Goal: Transaction & Acquisition: Purchase product/service

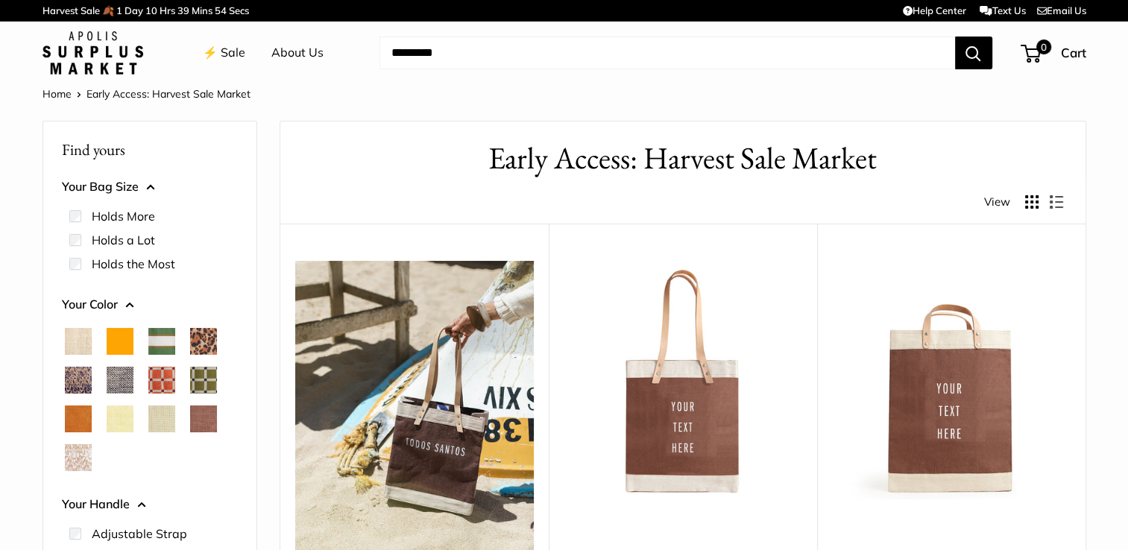
click at [73, 457] on span "White Porcelain" at bounding box center [78, 457] width 27 height 27
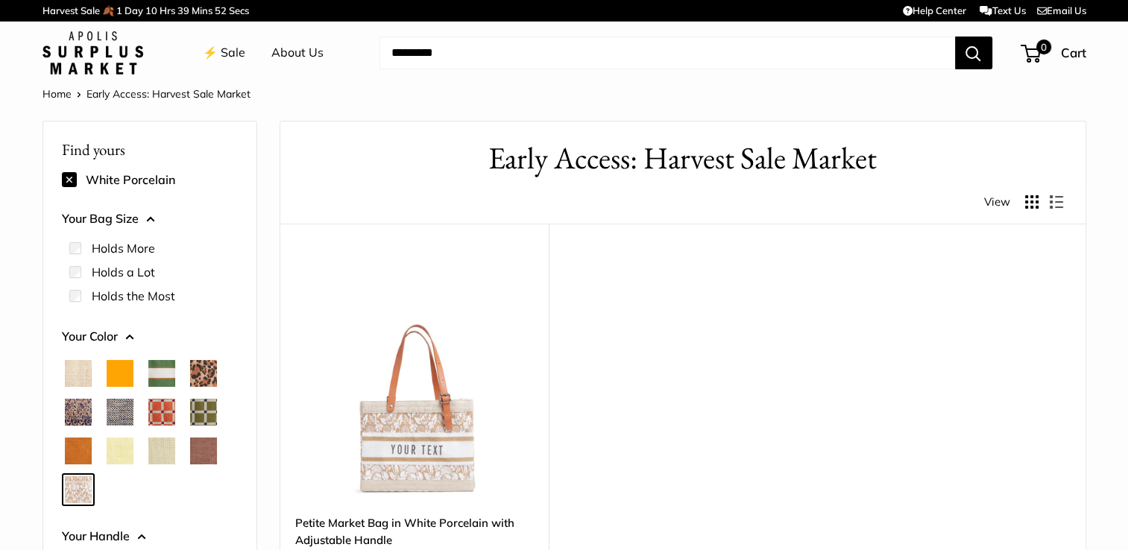
click at [119, 376] on span "Orange" at bounding box center [120, 373] width 27 height 27
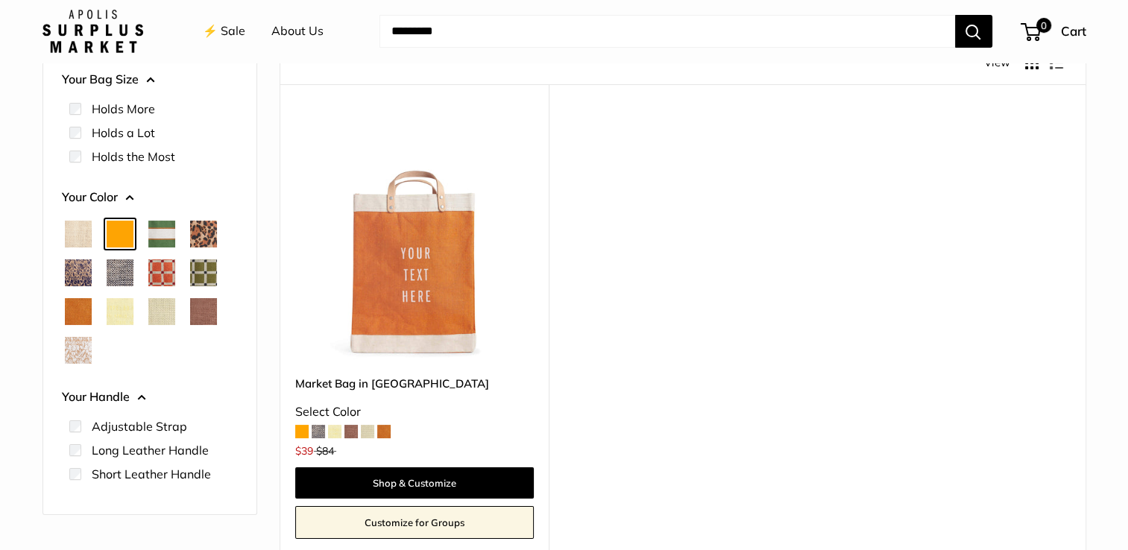
scroll to position [149, 0]
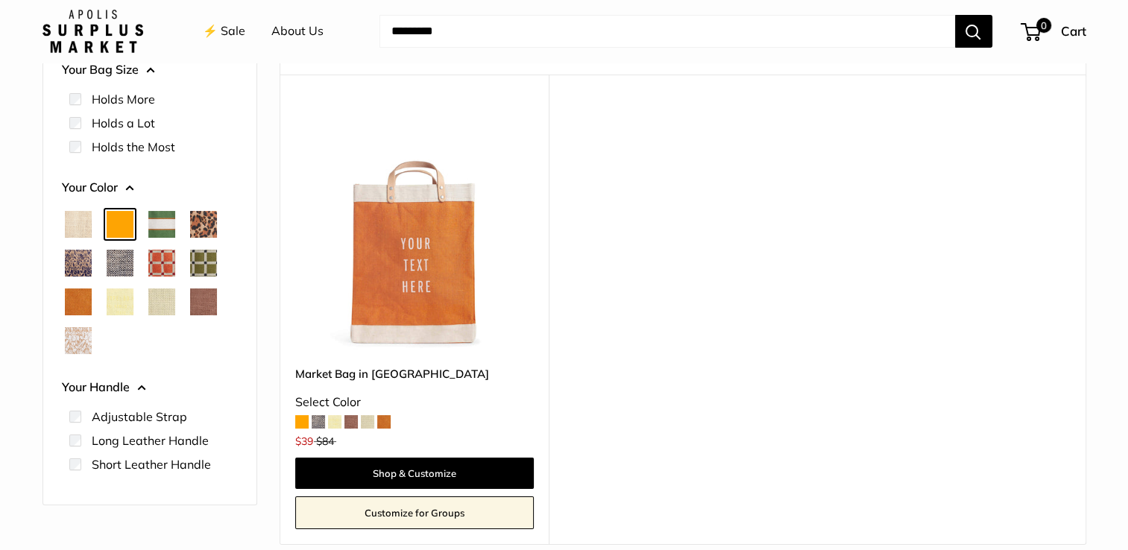
click at [161, 230] on span "Court Green" at bounding box center [161, 224] width 27 height 27
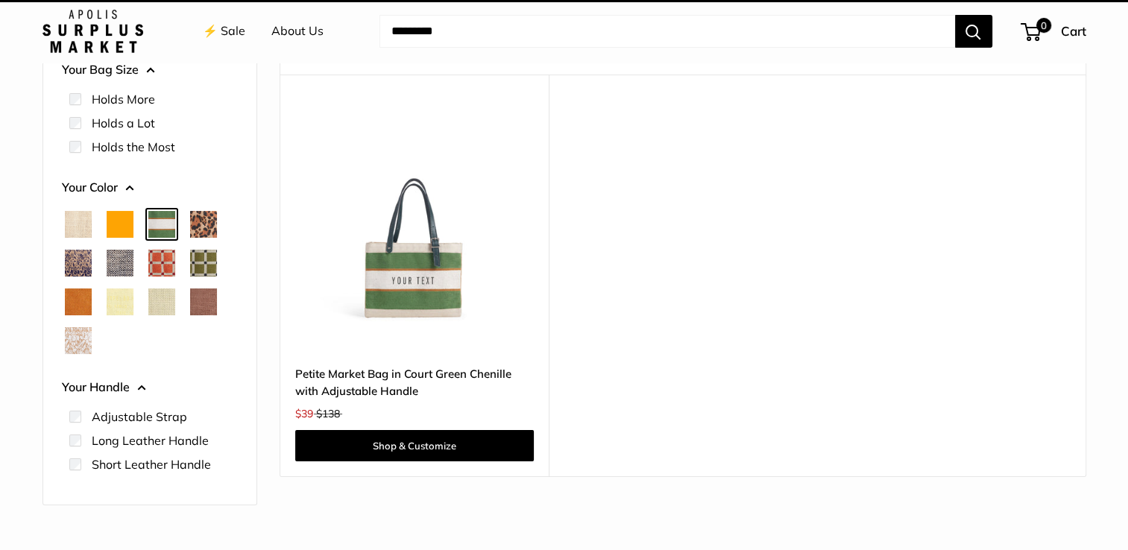
scroll to position [39, 0]
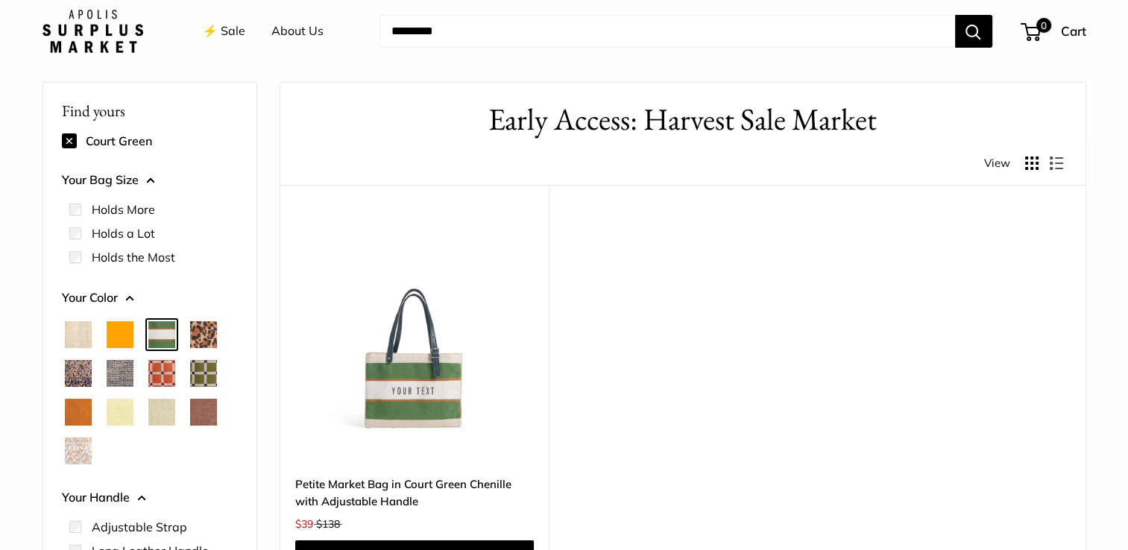
click at [206, 335] on span "Cheetah" at bounding box center [203, 334] width 27 height 27
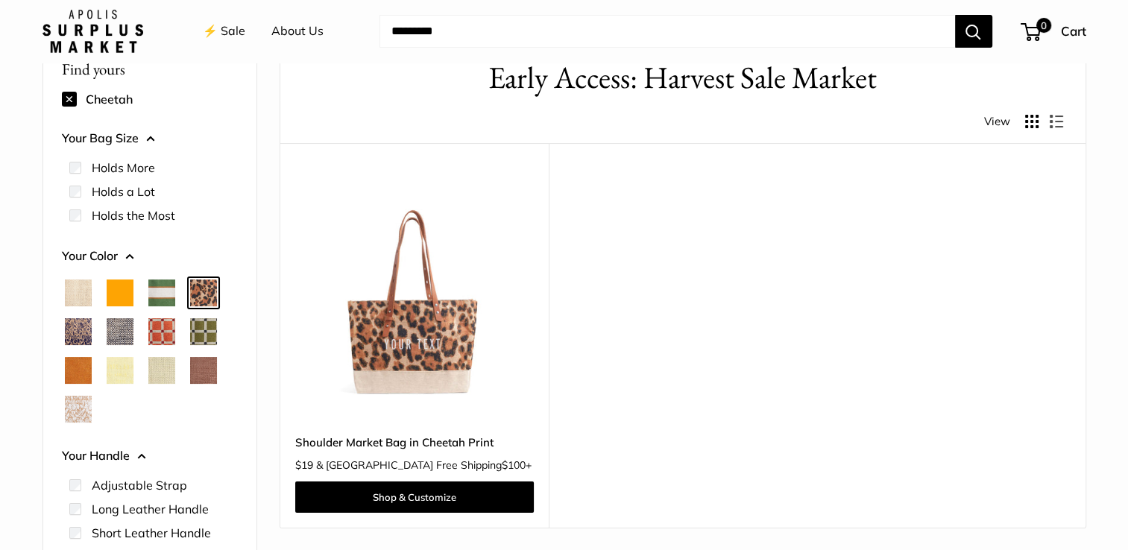
scroll to position [113, 0]
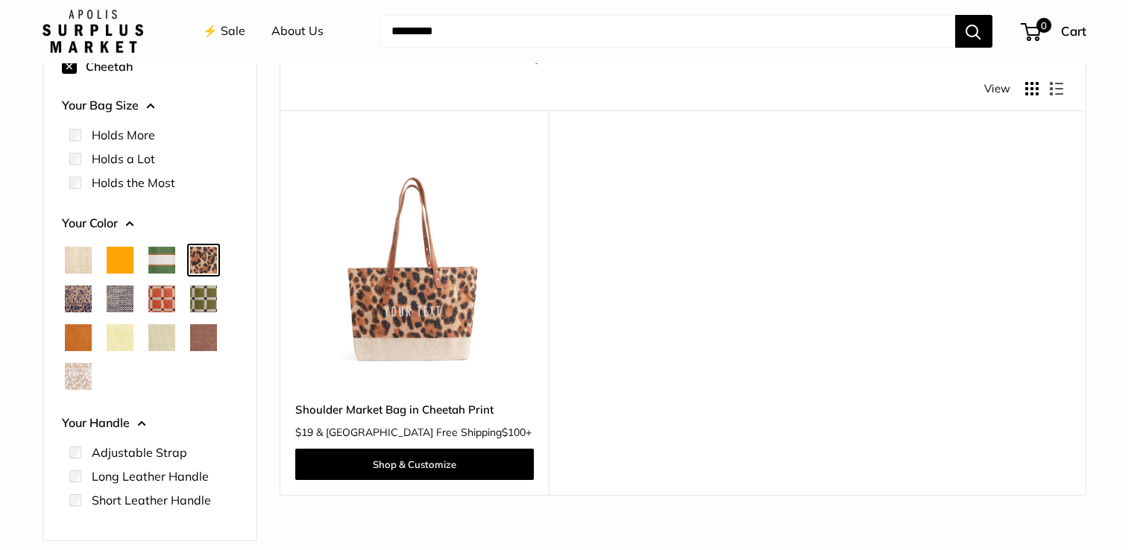
click at [0, 0] on img at bounding box center [0, 0] width 0 height 0
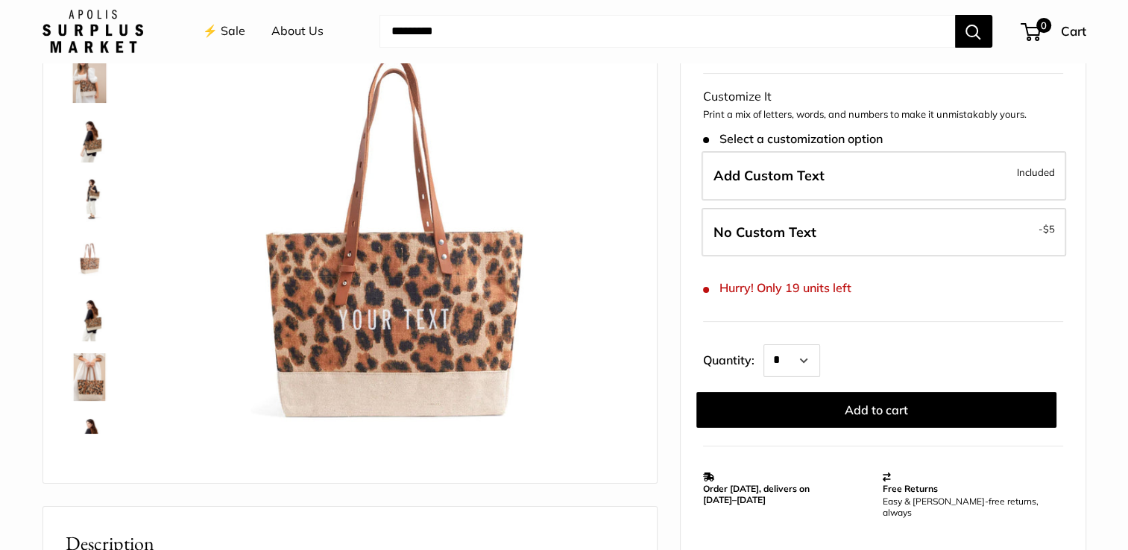
scroll to position [149, 0]
click at [92, 144] on img at bounding box center [90, 138] width 48 height 48
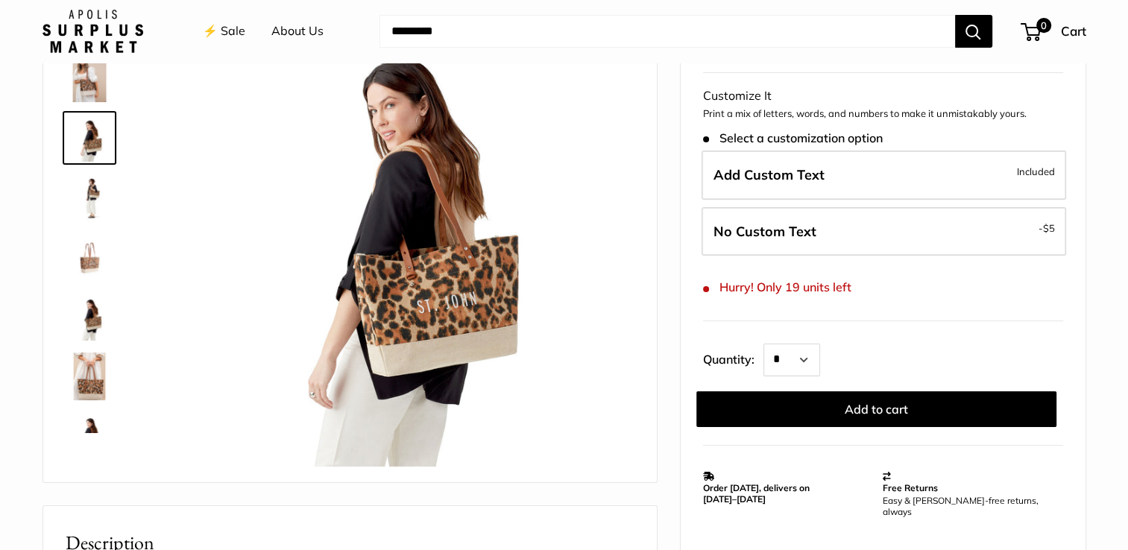
click at [96, 190] on img at bounding box center [90, 198] width 48 height 48
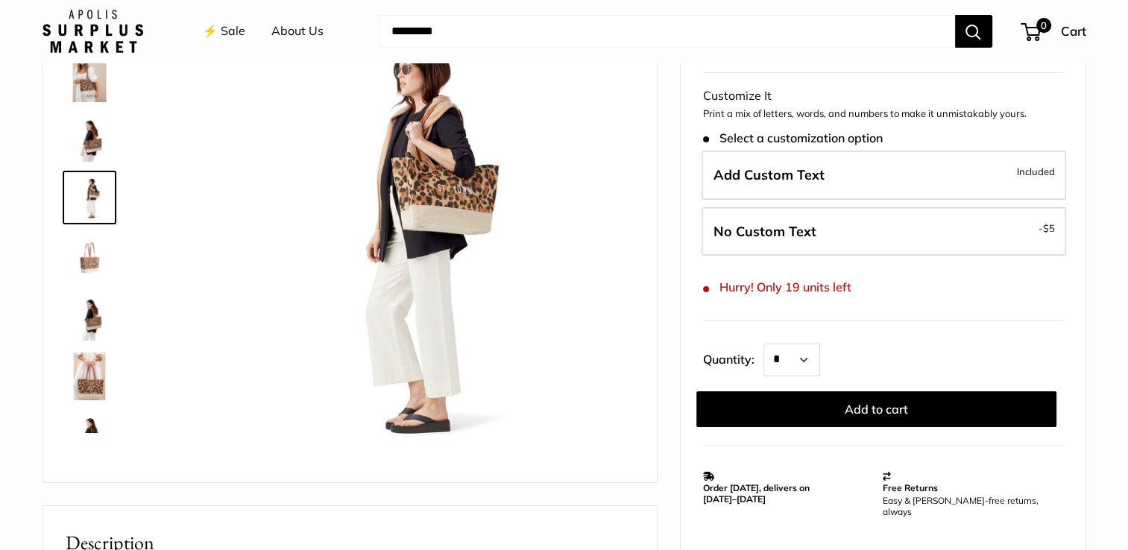
click at [92, 256] on img at bounding box center [90, 257] width 48 height 48
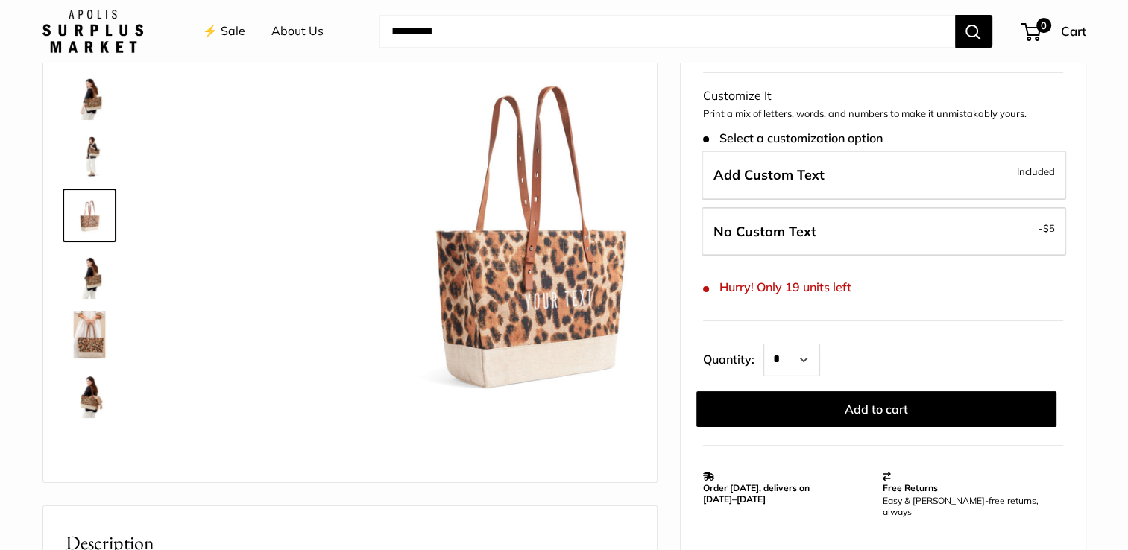
scroll to position [46, 0]
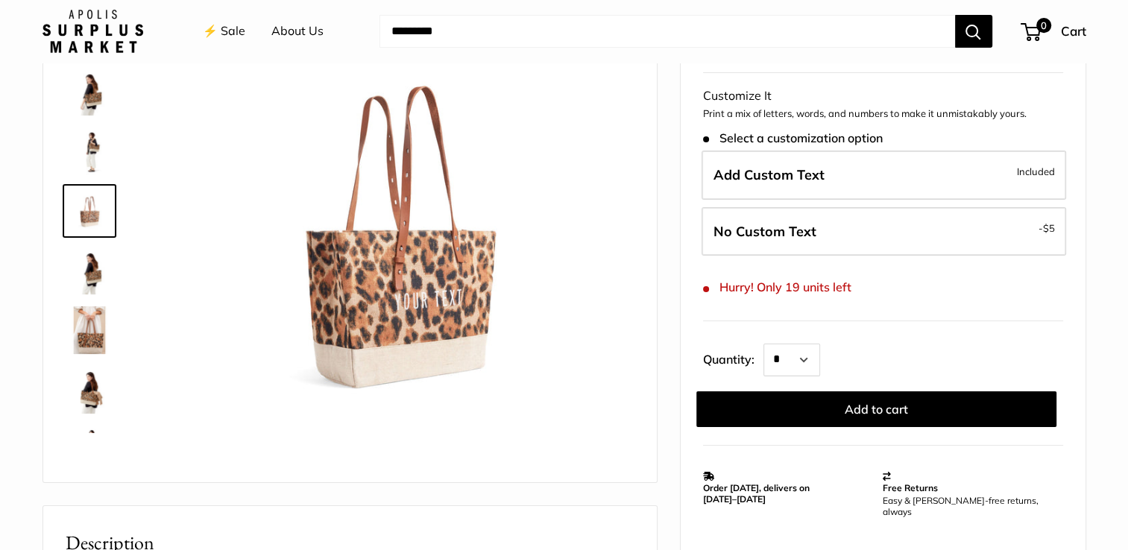
click at [89, 274] on img at bounding box center [90, 271] width 48 height 48
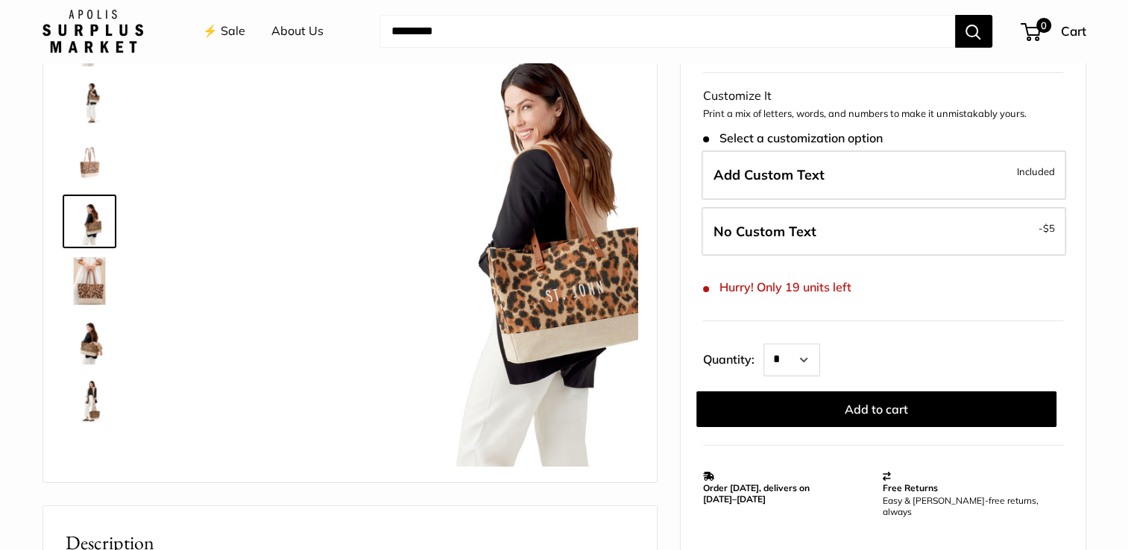
scroll to position [106, 0]
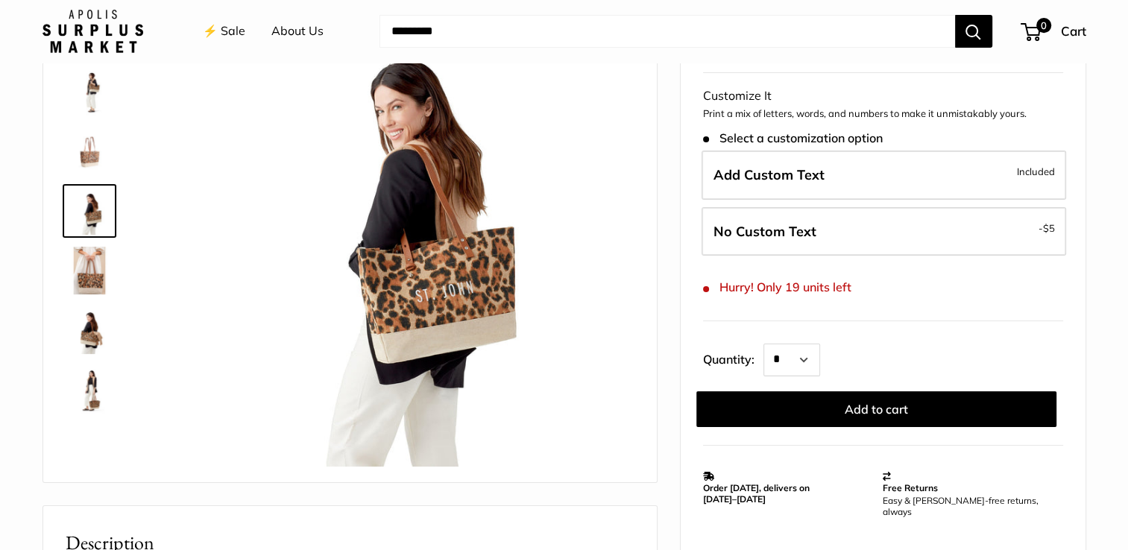
click at [90, 316] on img at bounding box center [90, 330] width 48 height 48
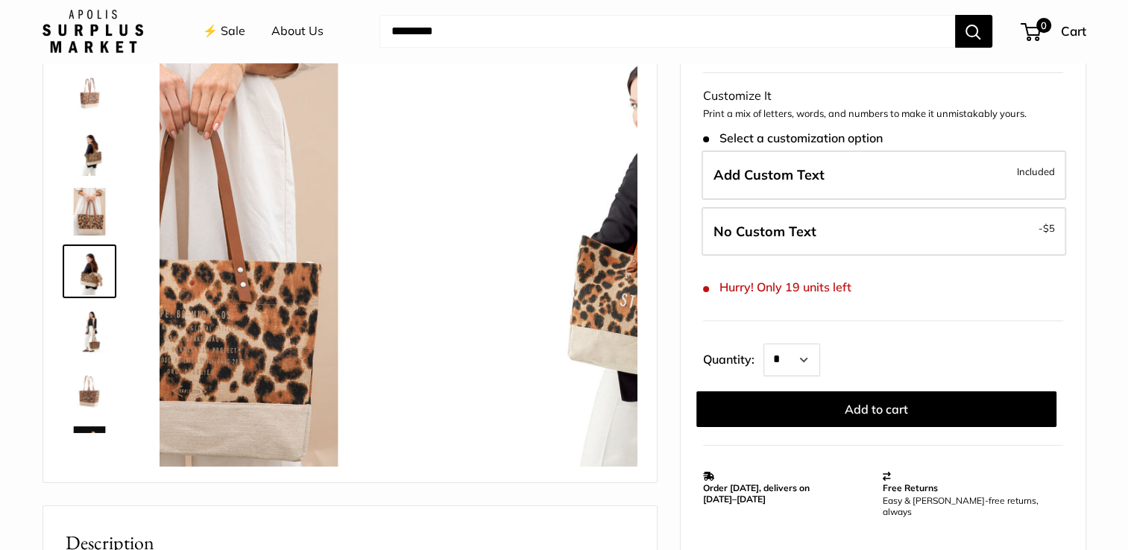
scroll to position [225, 0]
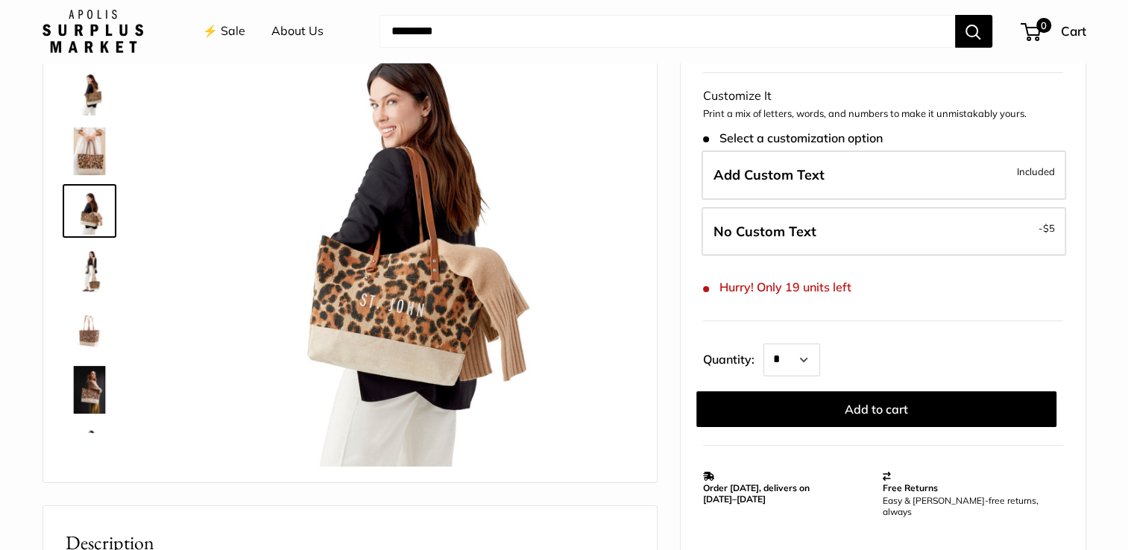
click at [92, 344] on img at bounding box center [90, 330] width 48 height 48
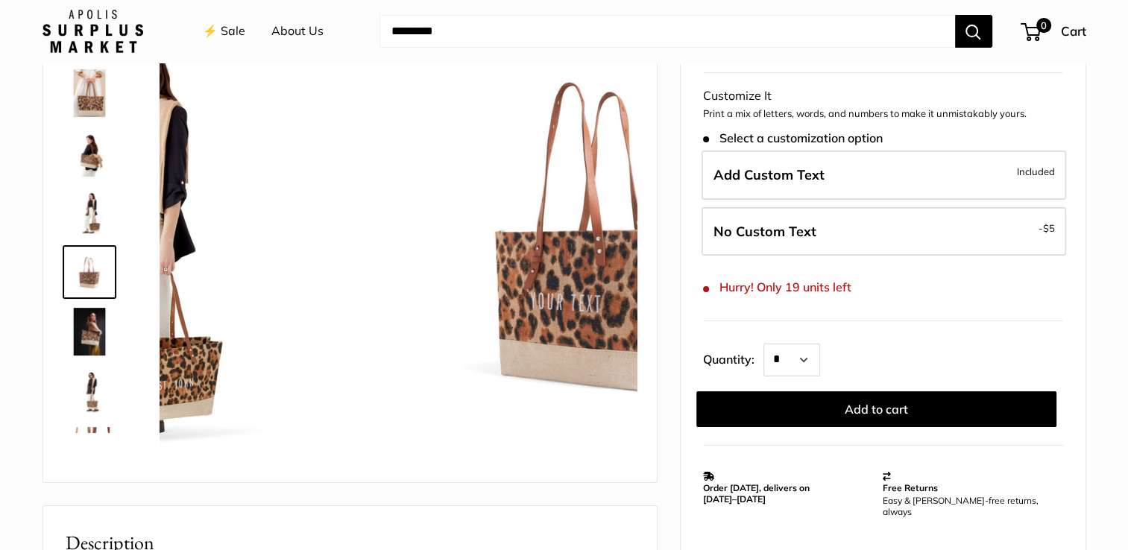
scroll to position [344, 0]
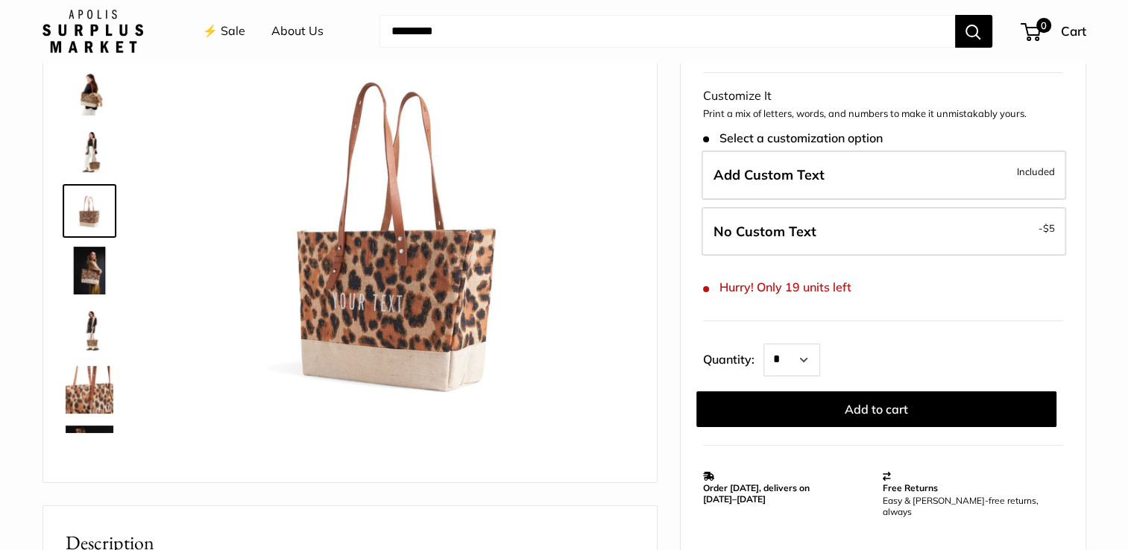
click at [92, 380] on img at bounding box center [90, 390] width 48 height 48
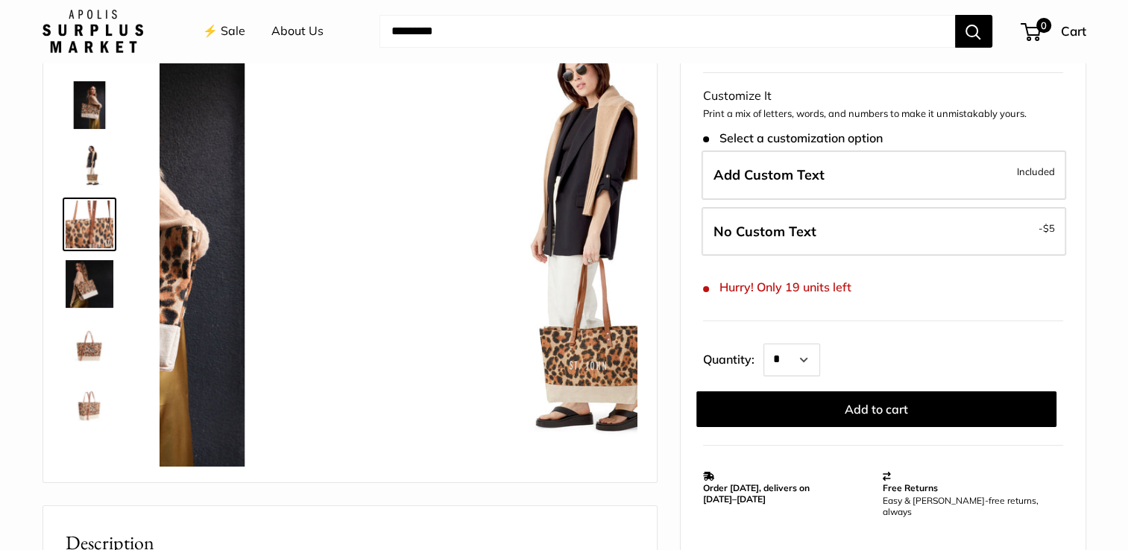
scroll to position [523, 0]
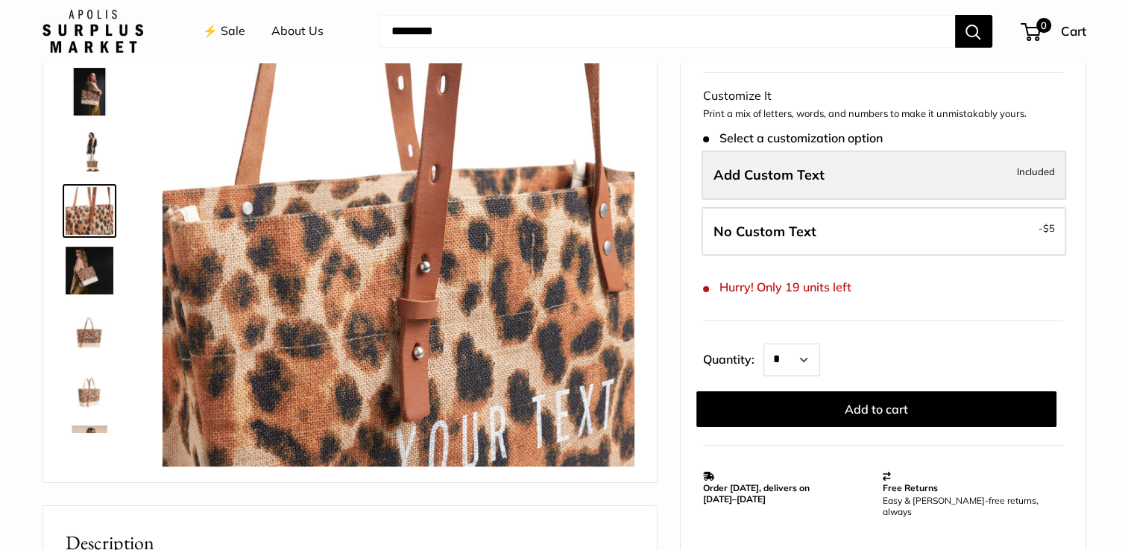
click at [833, 174] on label "Add Custom Text Included" at bounding box center [883, 175] width 364 height 49
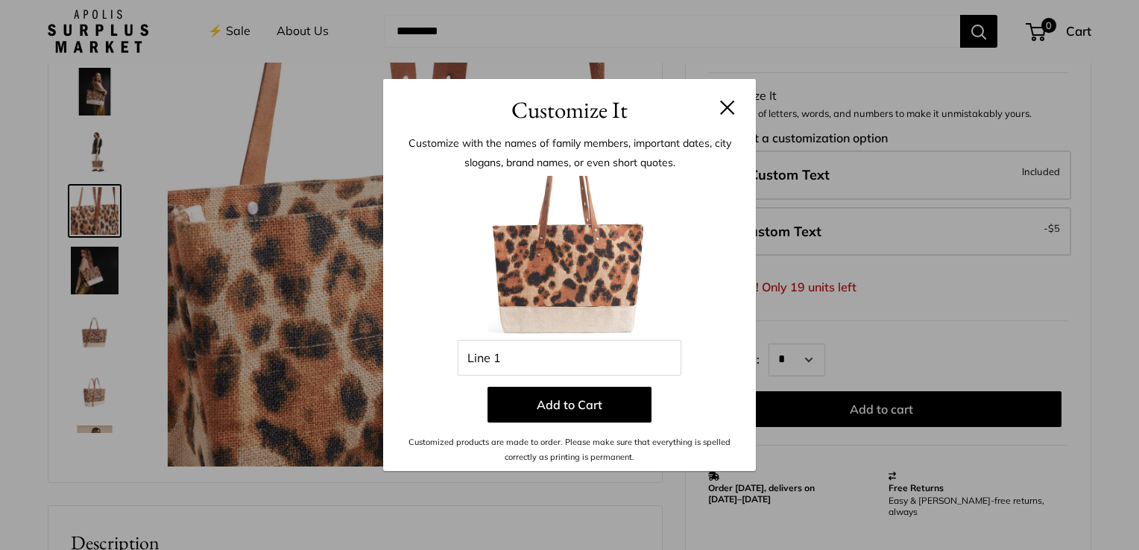
click at [104, 88] on div "Customize It Customize with the names of family members, important dates, city …" at bounding box center [569, 275] width 1139 height 550
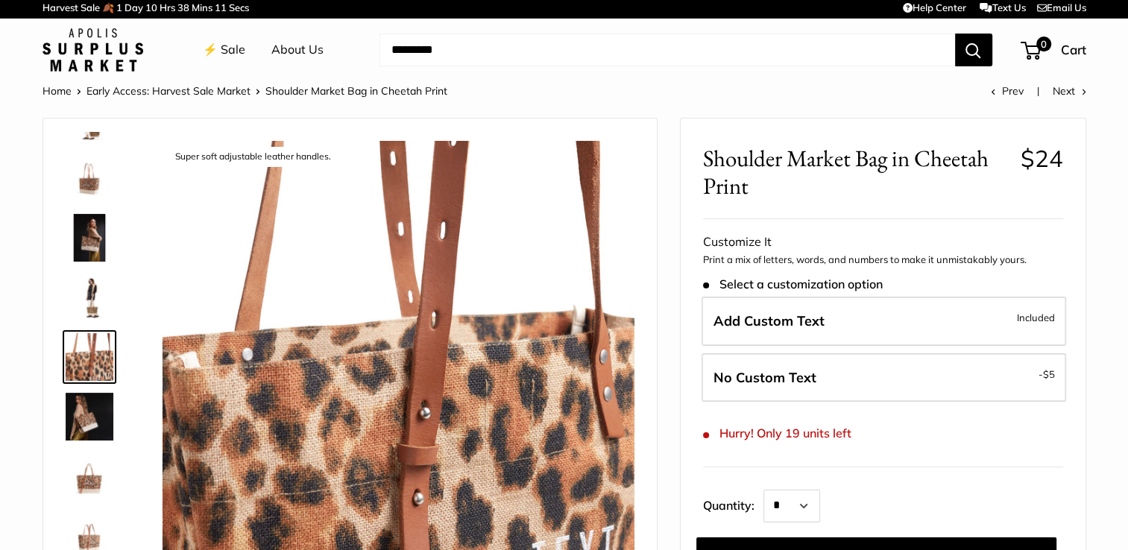
scroll to position [0, 0]
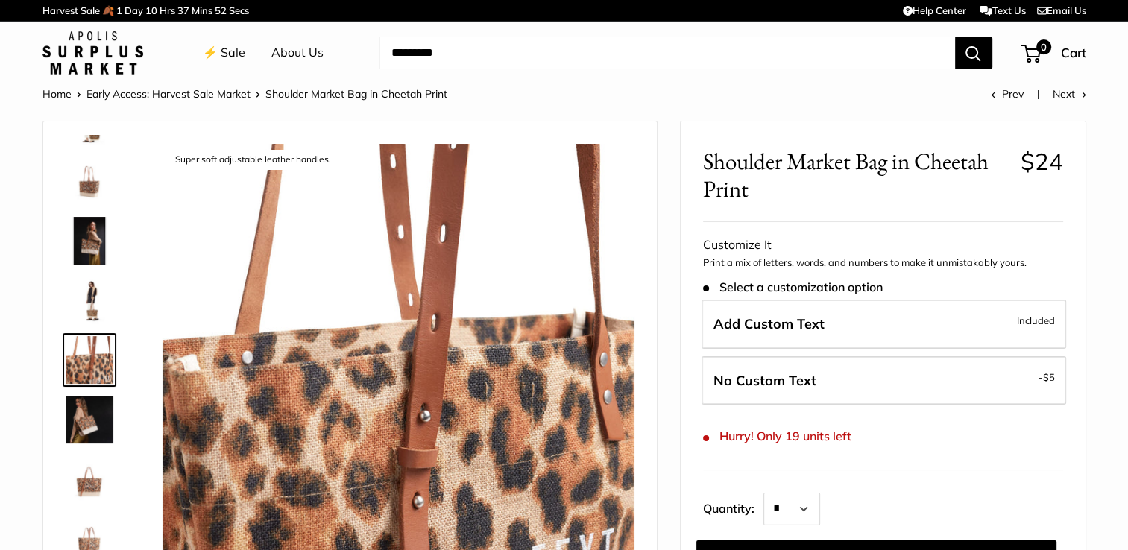
click at [100, 243] on img at bounding box center [90, 241] width 48 height 48
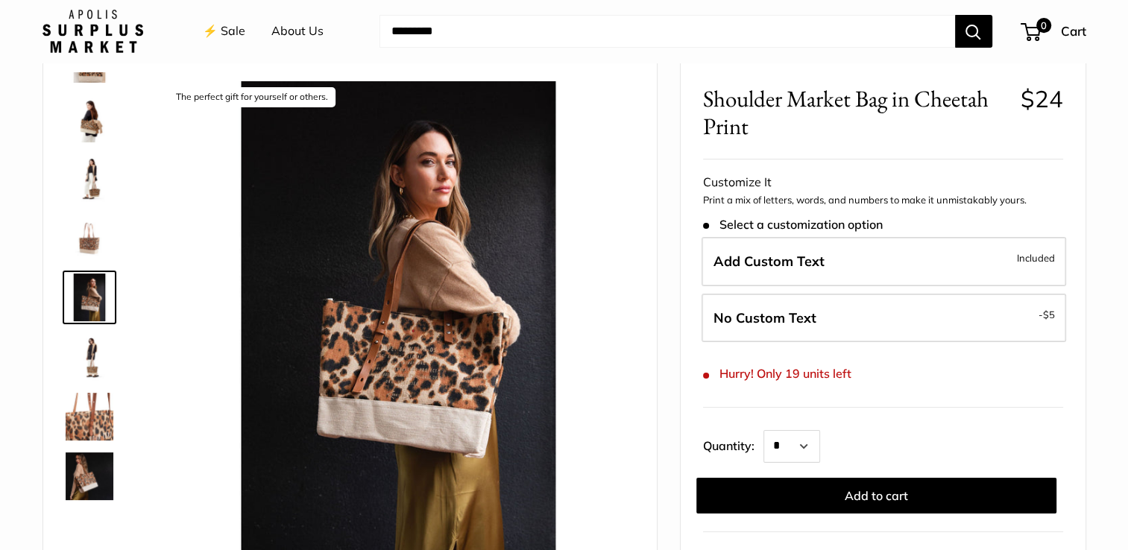
scroll to position [149, 0]
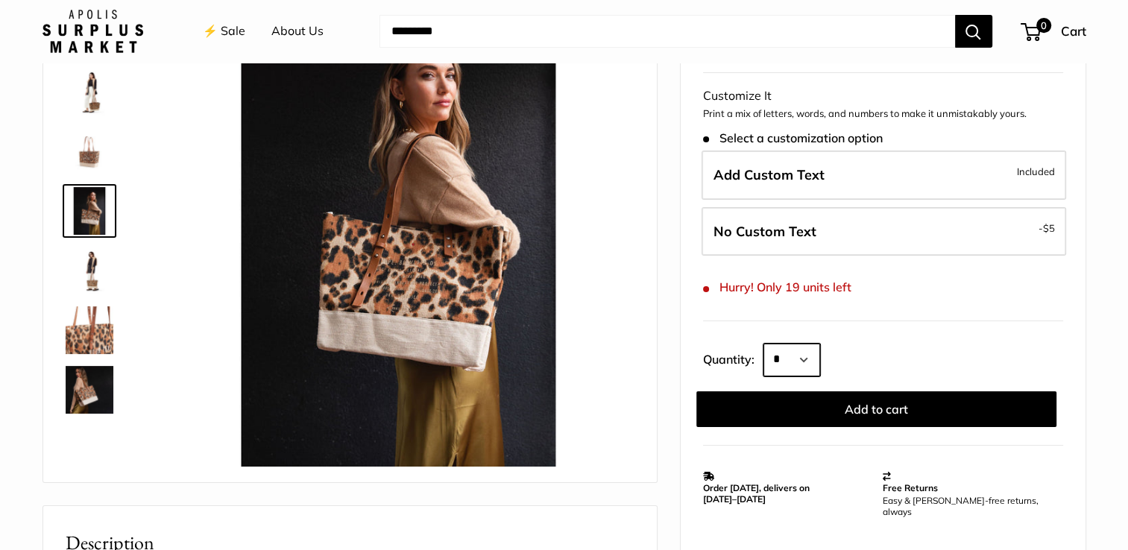
click at [815, 356] on select "* * * * * * * * * *** *** *** *** *** *** *** *** *** *** *** *** *** *** *** *…" at bounding box center [791, 360] width 57 height 33
select select "*"
click at [763, 344] on select "* * * * * * * * * *** *** *** *** *** *** *** *** *** *** *** *** *** *** *** *…" at bounding box center [791, 360] width 57 height 33
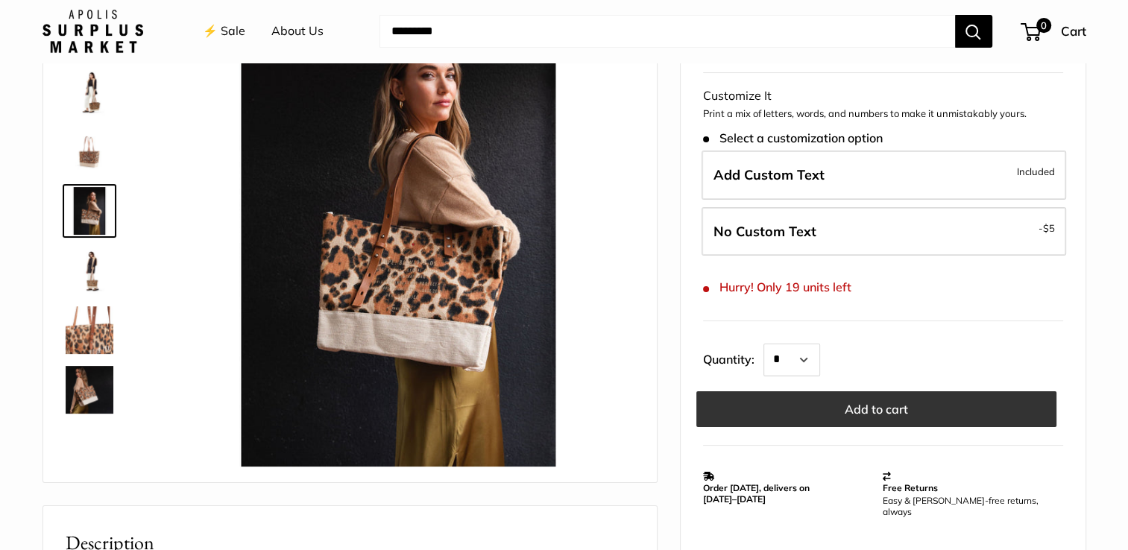
click at [886, 405] on button "Add to cart" at bounding box center [876, 409] width 360 height 36
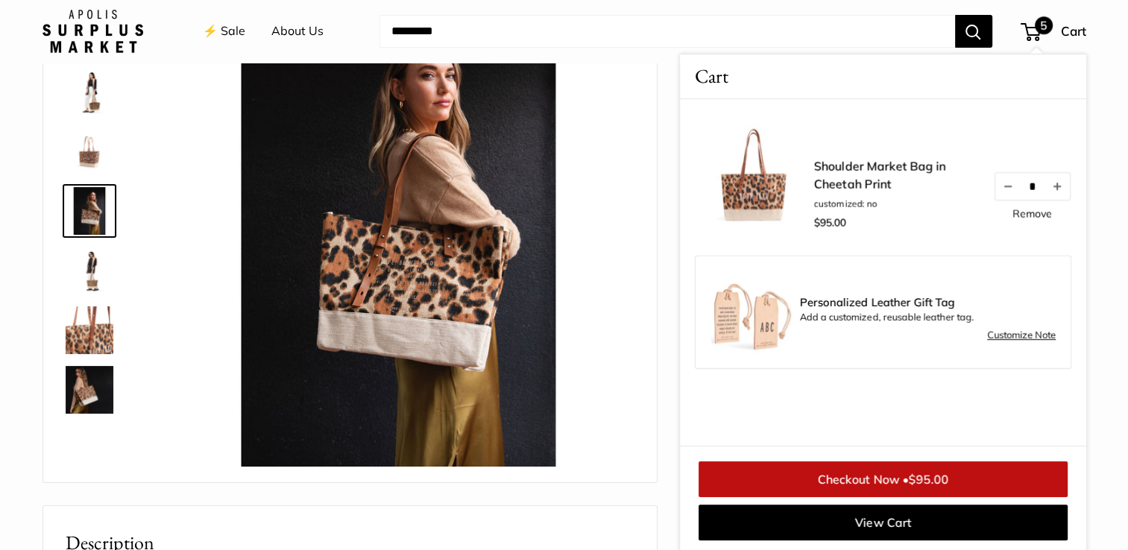
scroll to position [150, 0]
click at [224, 32] on link "⚡️ Sale" at bounding box center [224, 31] width 42 height 22
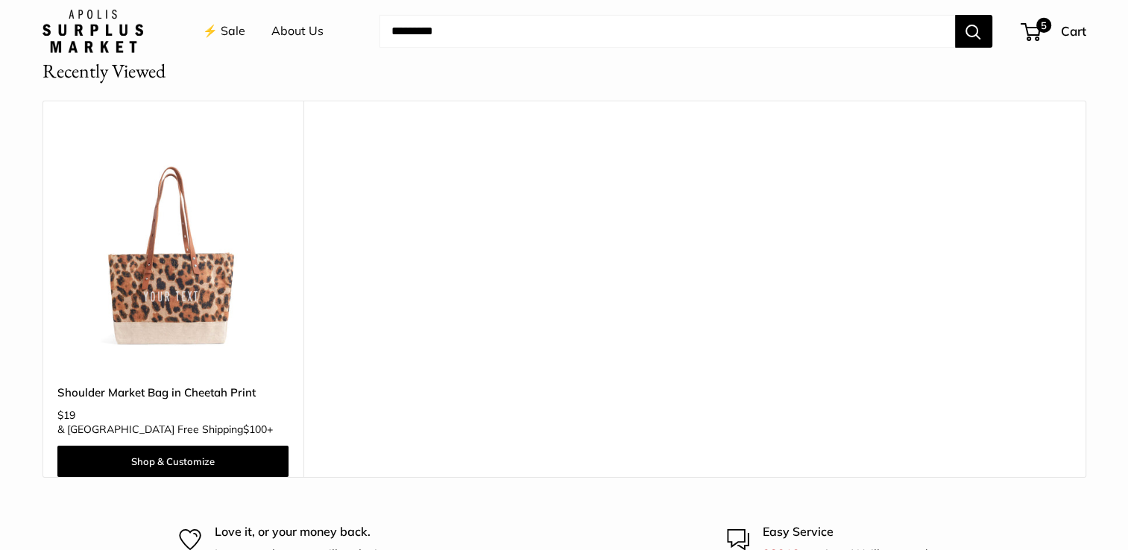
scroll to position [5069, 0]
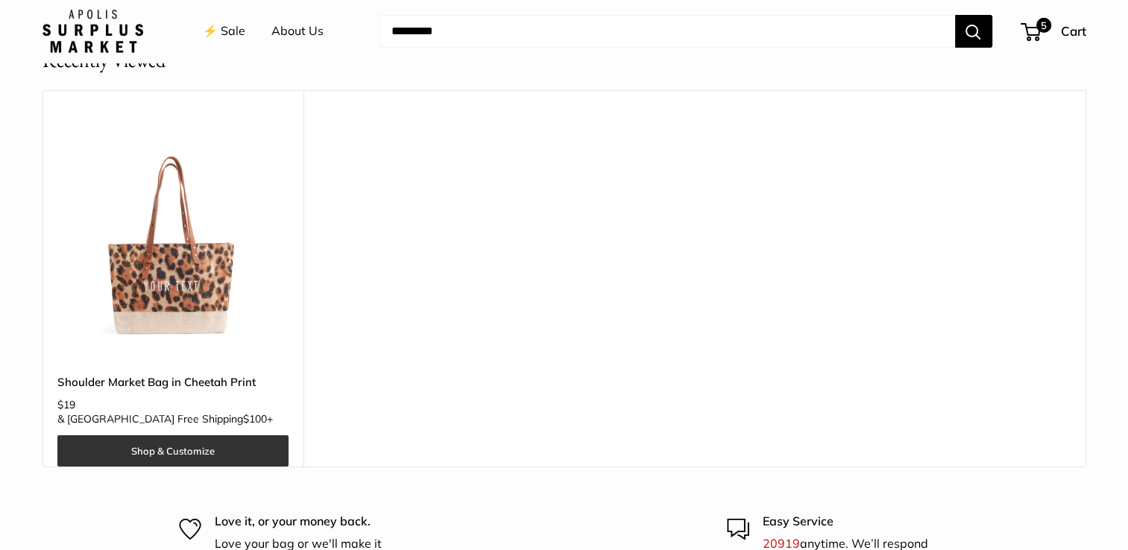
click at [179, 435] on link "Shop & Customize" at bounding box center [172, 450] width 231 height 31
click at [0, 0] on img at bounding box center [0, 0] width 0 height 0
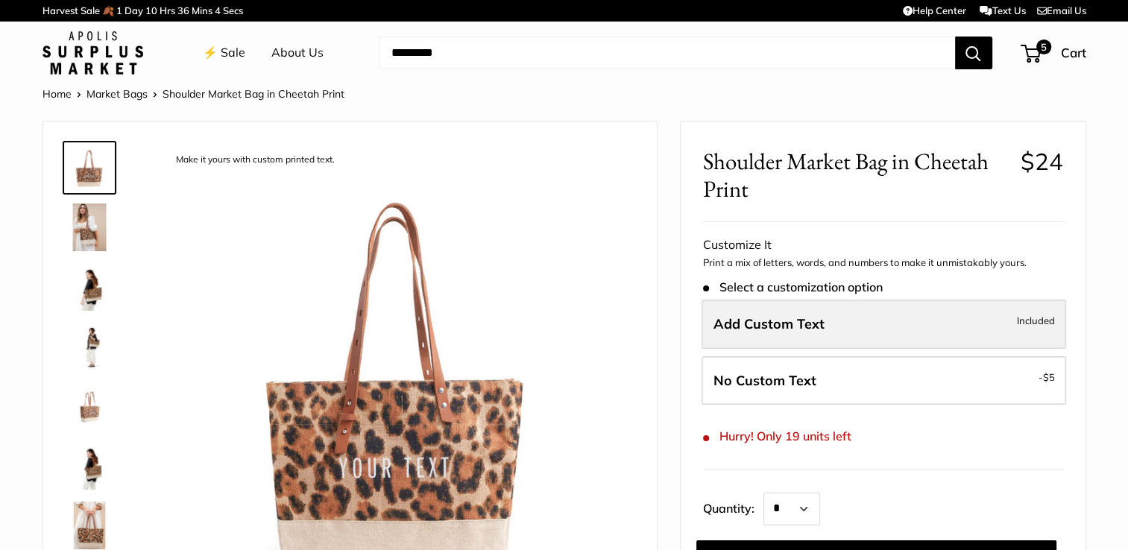
click at [818, 326] on span "Add Custom Text" at bounding box center [768, 323] width 111 height 17
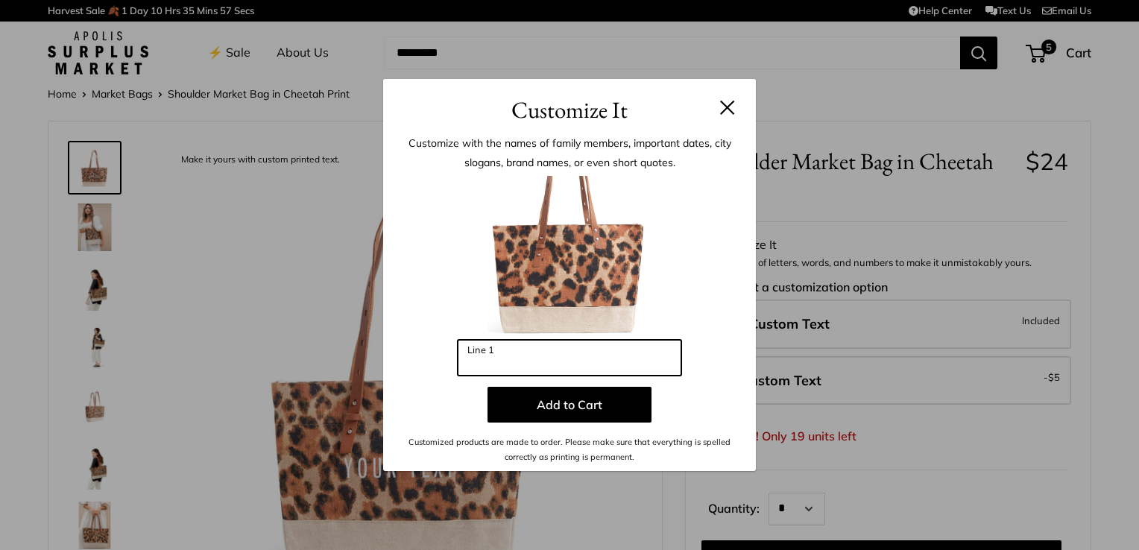
click at [482, 356] on input "Line 1" at bounding box center [570, 358] width 224 height 36
type input "*****"
click at [723, 106] on button at bounding box center [727, 107] width 15 height 15
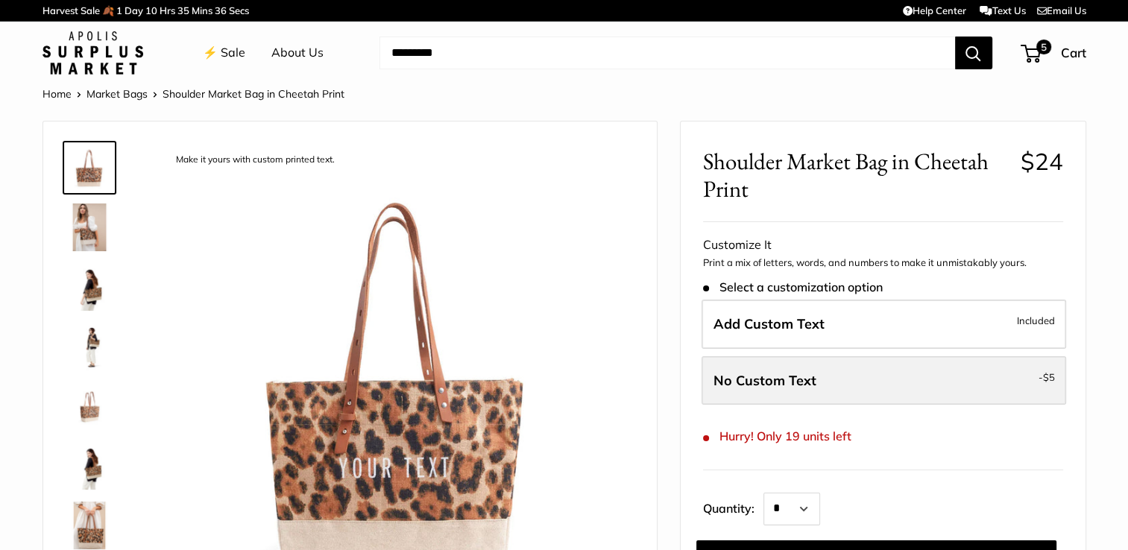
click at [822, 380] on label "No Custom Text - $5" at bounding box center [883, 380] width 364 height 49
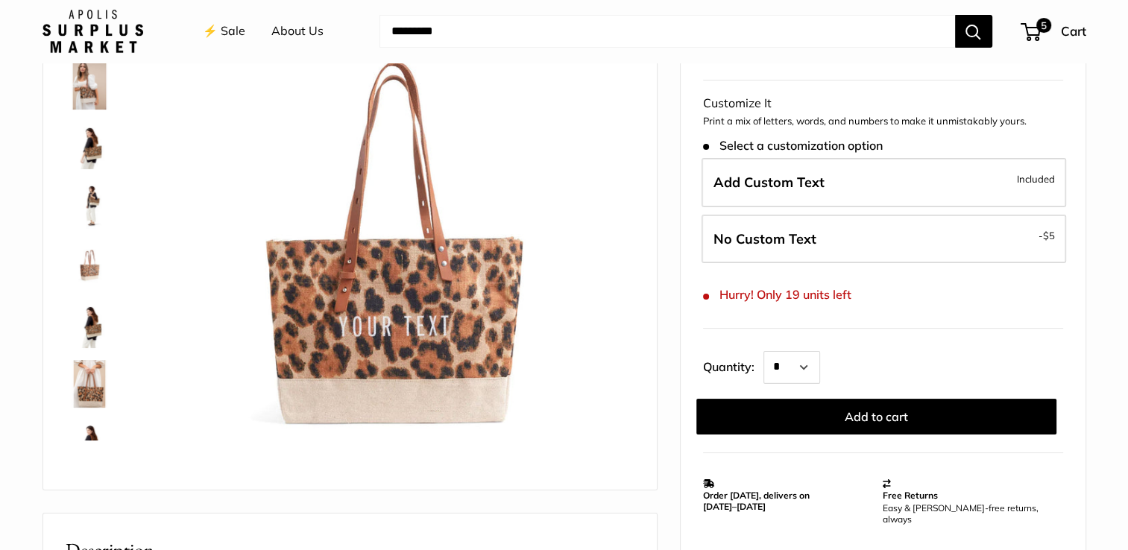
scroll to position [149, 0]
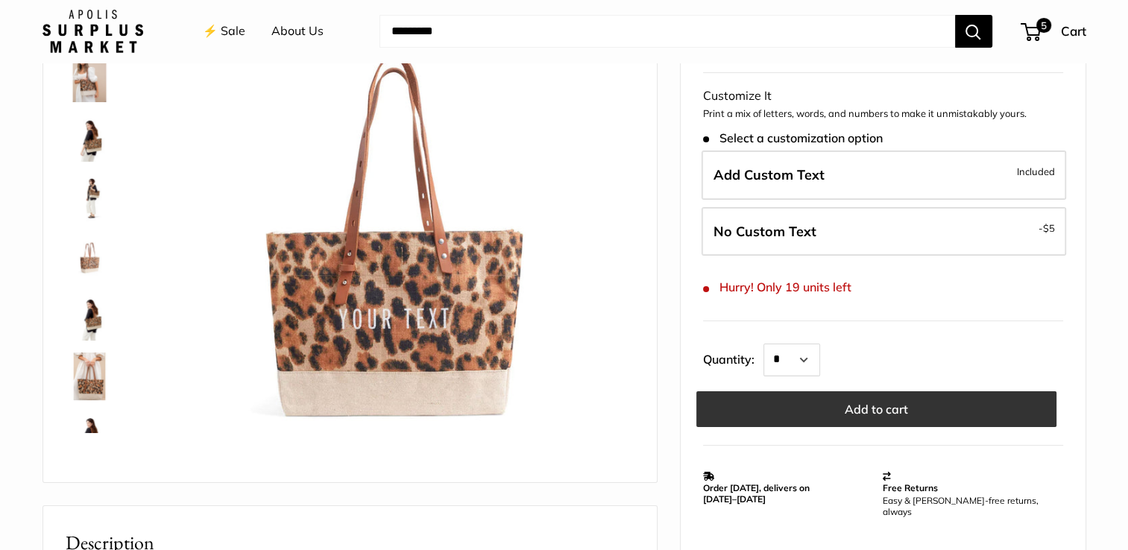
click at [859, 410] on button "Add to cart" at bounding box center [876, 409] width 360 height 36
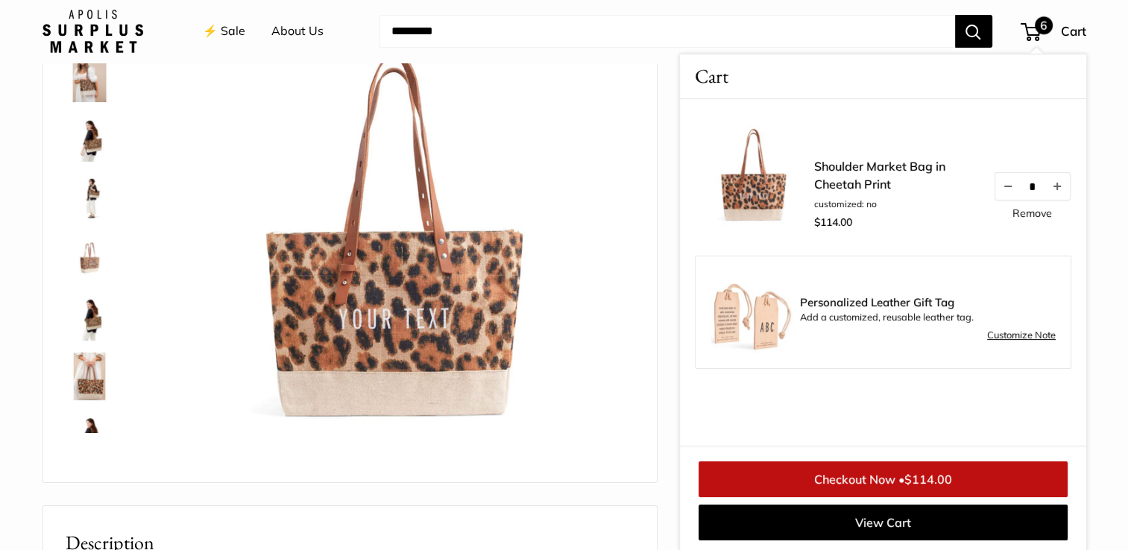
click at [665, 236] on div "Make it yours with custom printed text. Versatile adjustable handles for easy c…" at bounding box center [564, 557] width 1044 height 1170
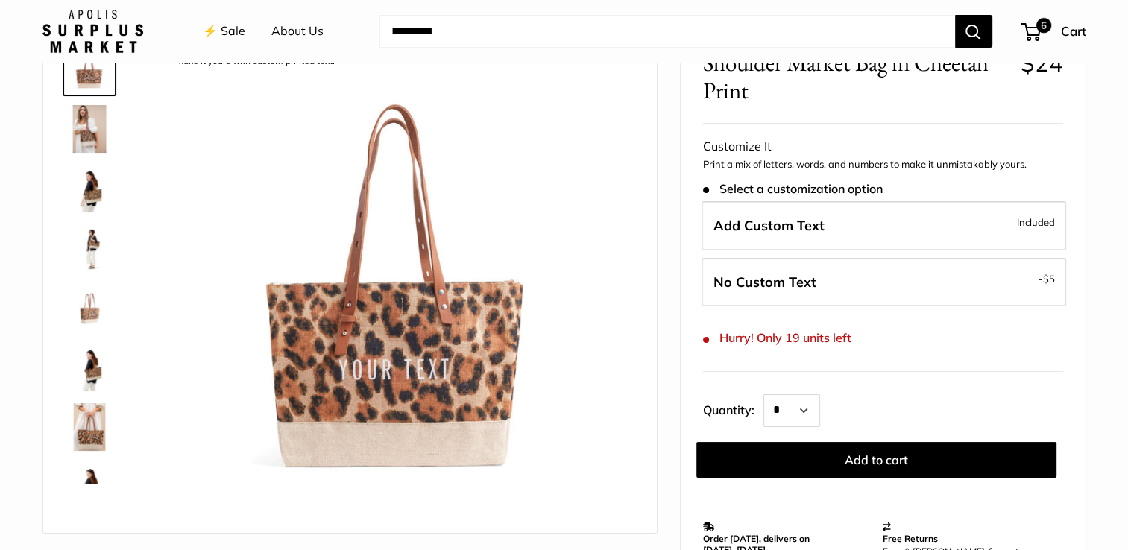
scroll to position [0, 0]
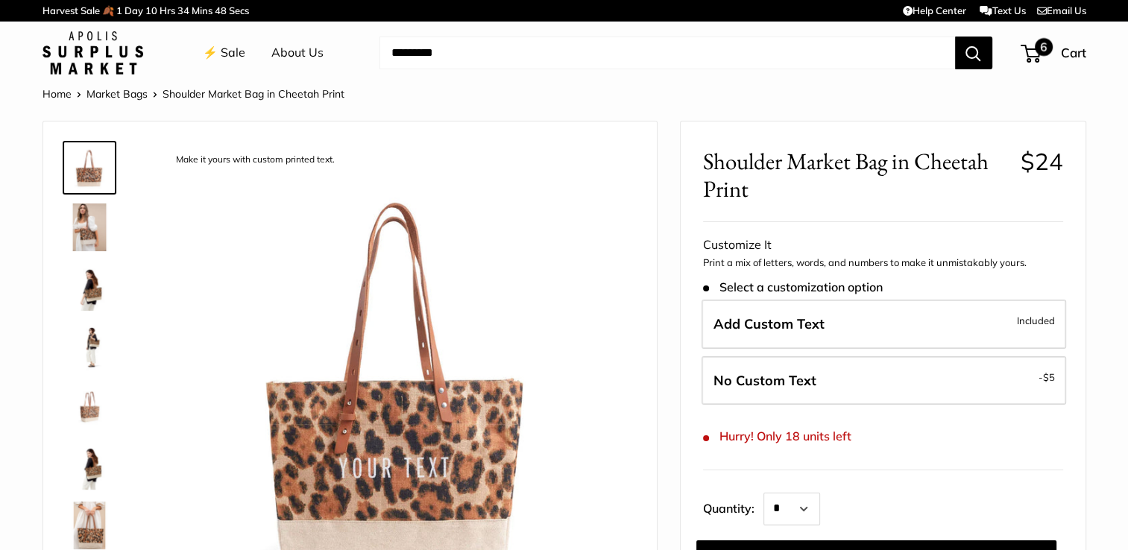
click at [1078, 54] on span "Cart" at bounding box center [1073, 53] width 25 height 16
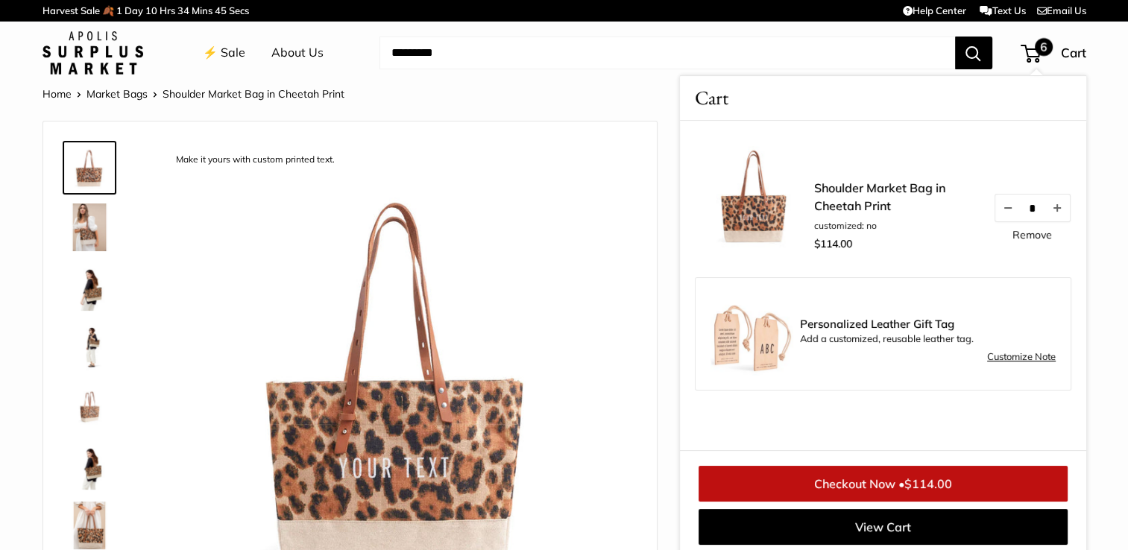
click at [908, 490] on link "Checkout Now • $114.00" at bounding box center [882, 484] width 369 height 36
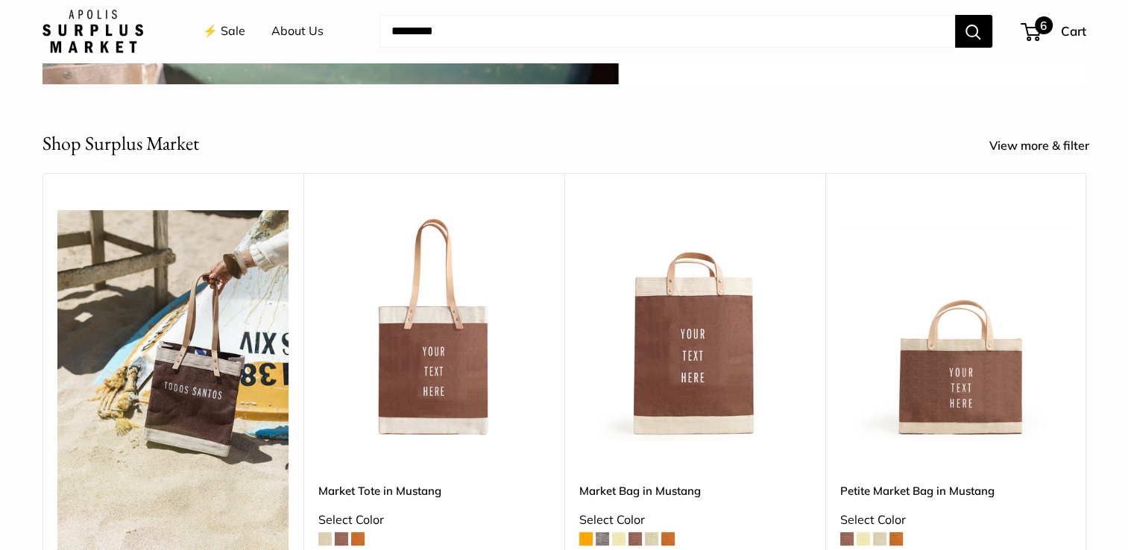
scroll to position [522, 0]
click at [1034, 30] on span "6" at bounding box center [1030, 32] width 20 height 18
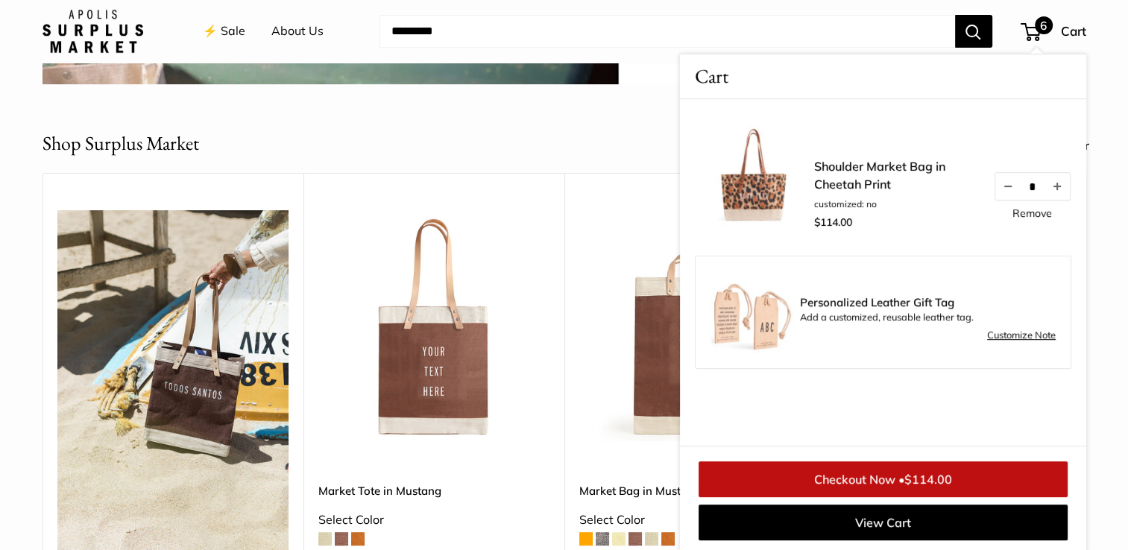
click at [950, 483] on span "$114.00" at bounding box center [928, 479] width 48 height 15
